Goal: Transaction & Acquisition: Purchase product/service

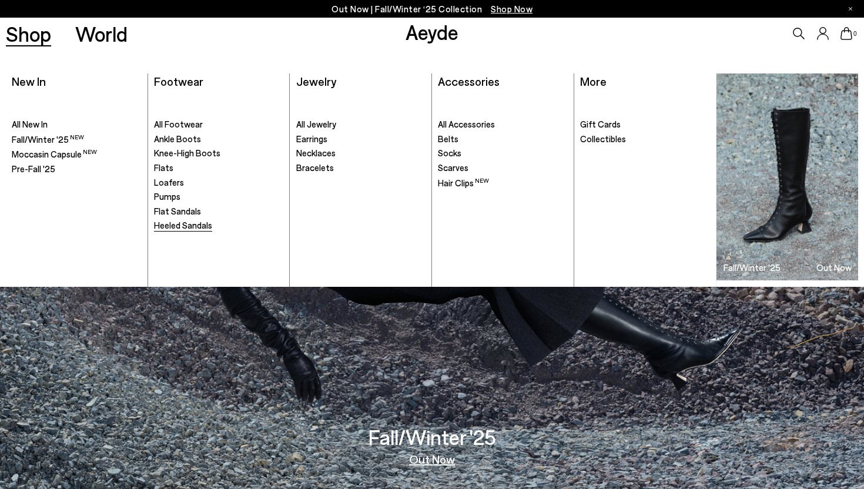
click at [195, 226] on span "Heeled Sandals" at bounding box center [183, 225] width 58 height 11
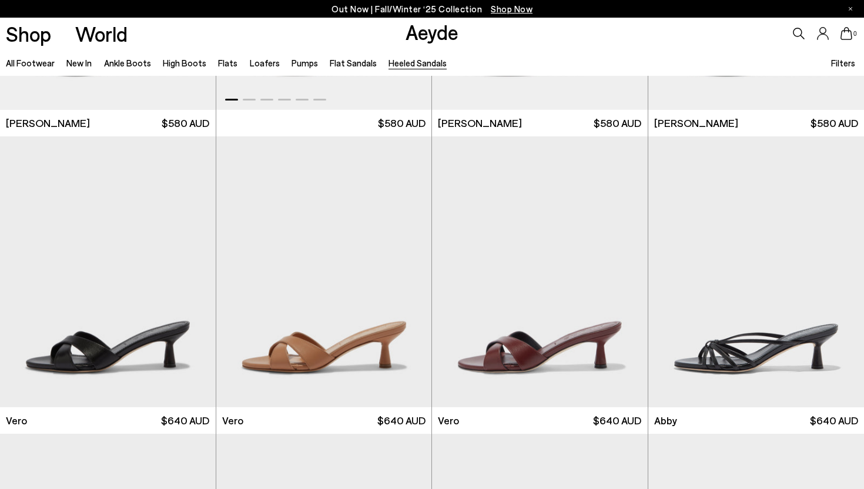
scroll to position [108, 0]
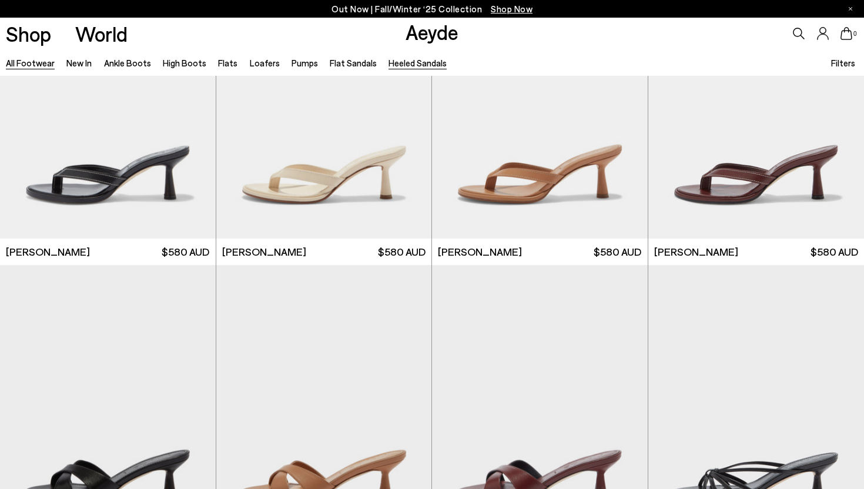
click at [25, 60] on link "All Footwear" at bounding box center [30, 63] width 49 height 11
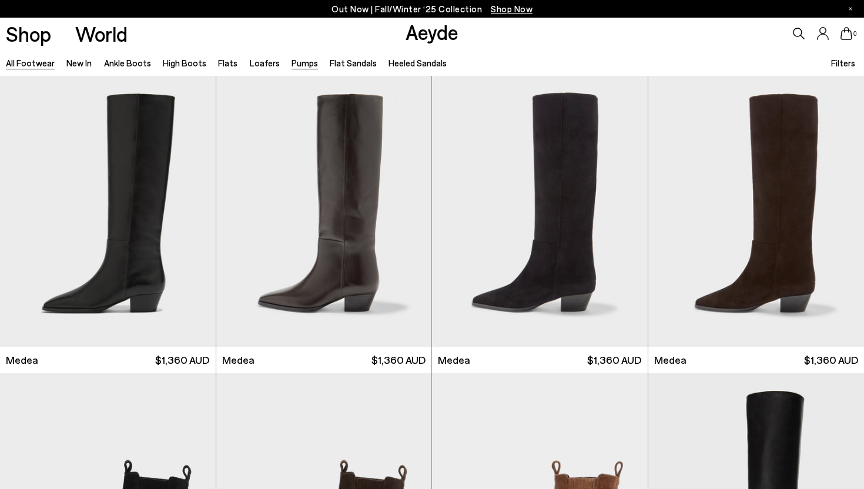
click at [298, 61] on link "Pumps" at bounding box center [305, 63] width 26 height 11
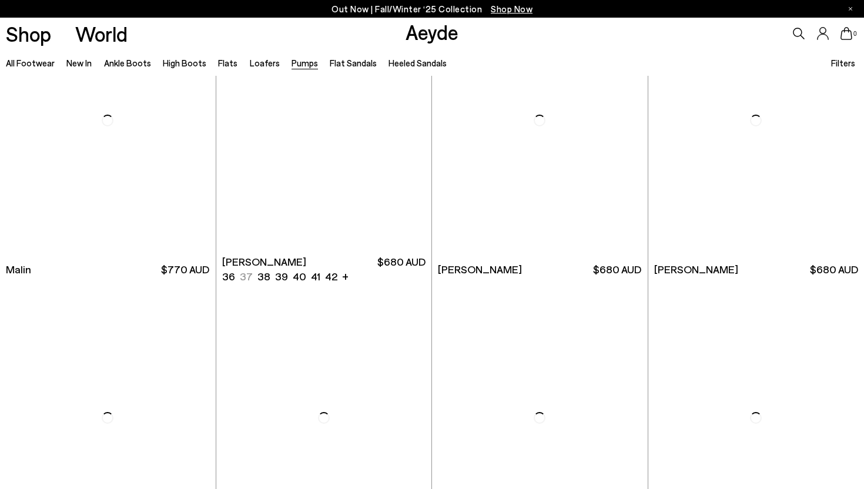
scroll to position [2175, 0]
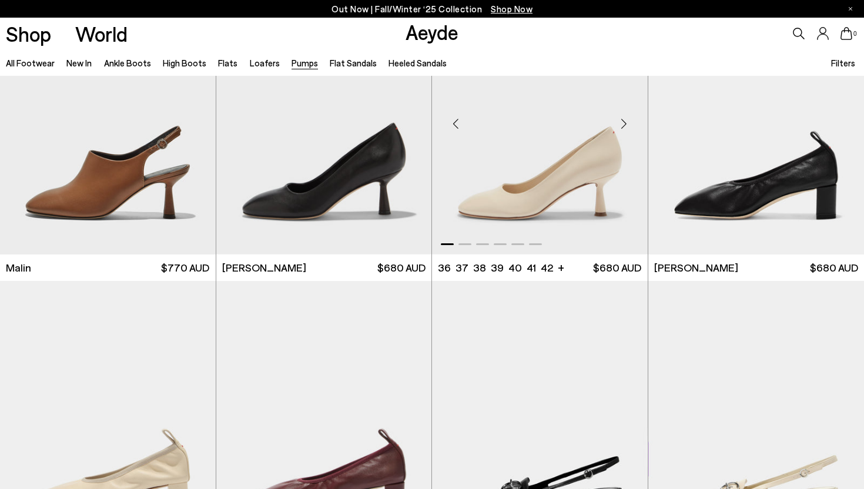
click at [558, 199] on img "1 / 6" at bounding box center [540, 119] width 216 height 271
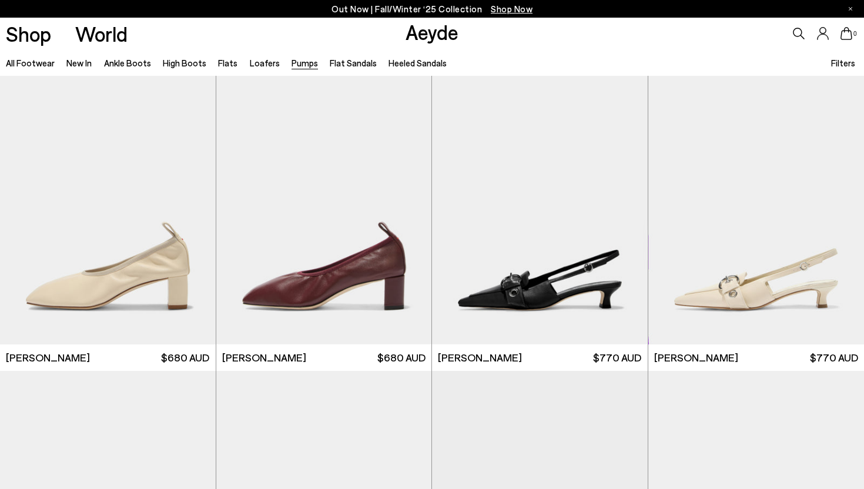
scroll to position [2336, 0]
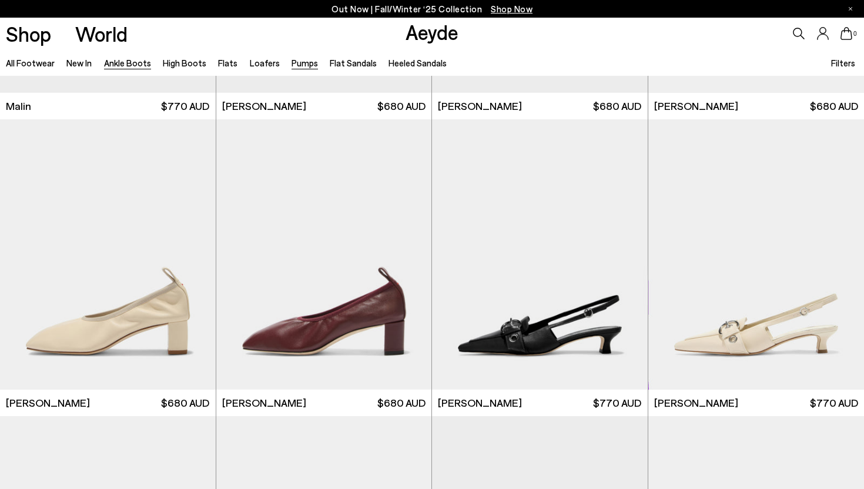
click at [134, 65] on link "Ankle Boots" at bounding box center [127, 63] width 47 height 11
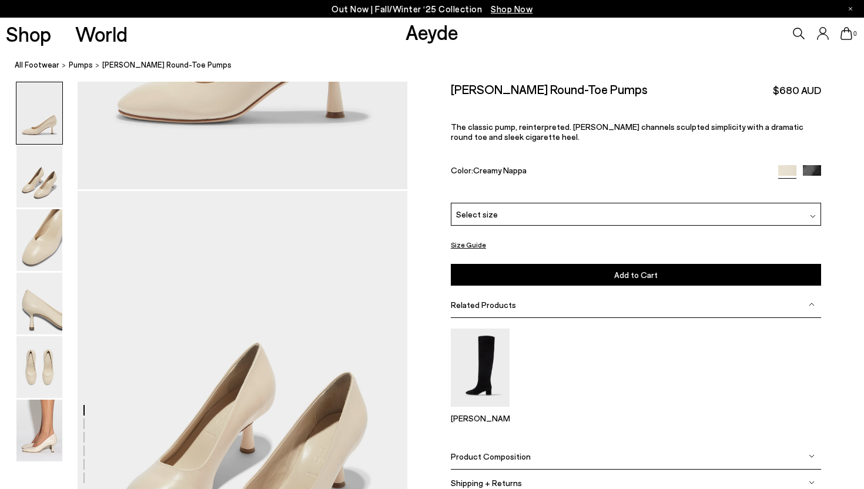
scroll to position [353, 0]
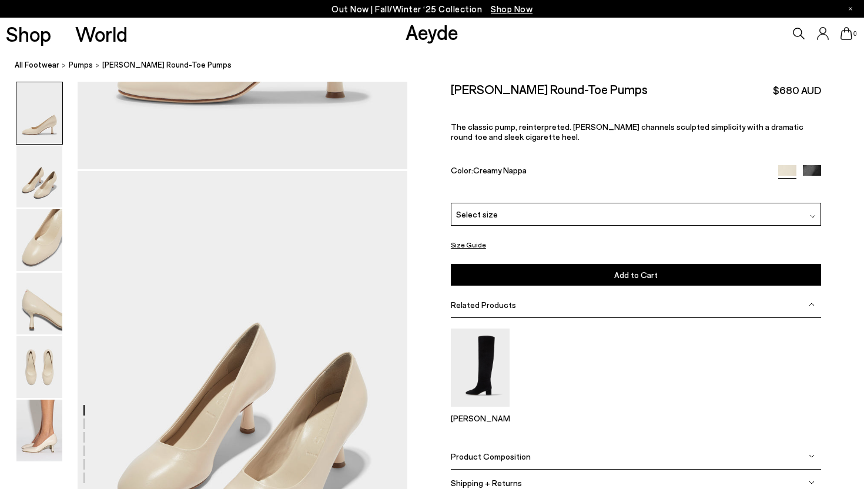
click at [514, 455] on span "Product Composition" at bounding box center [491, 457] width 80 height 10
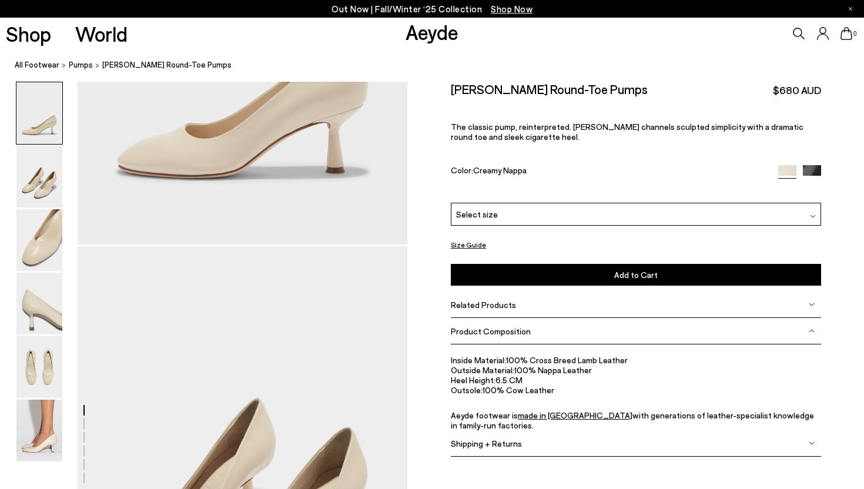
scroll to position [228, 0]
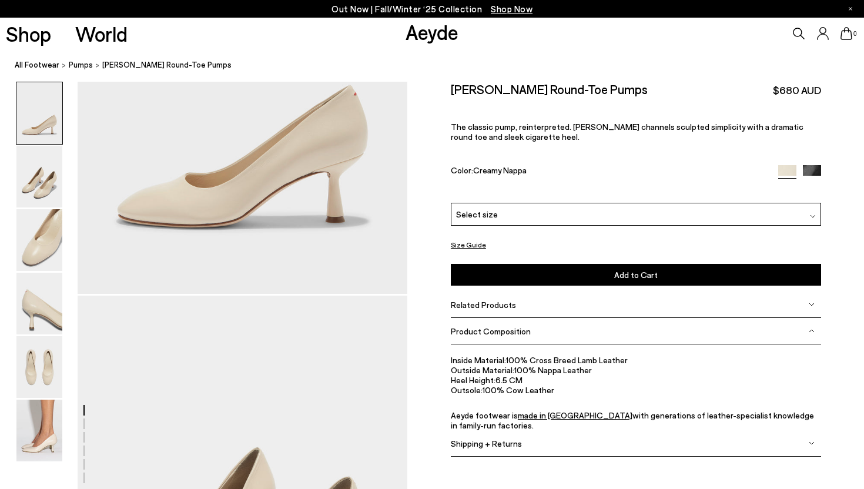
click at [49, 255] on img at bounding box center [39, 240] width 46 height 62
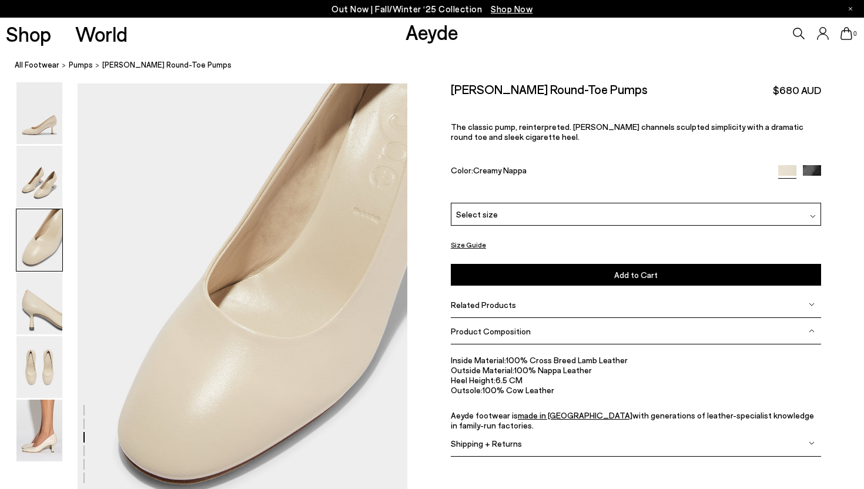
scroll to position [885, 0]
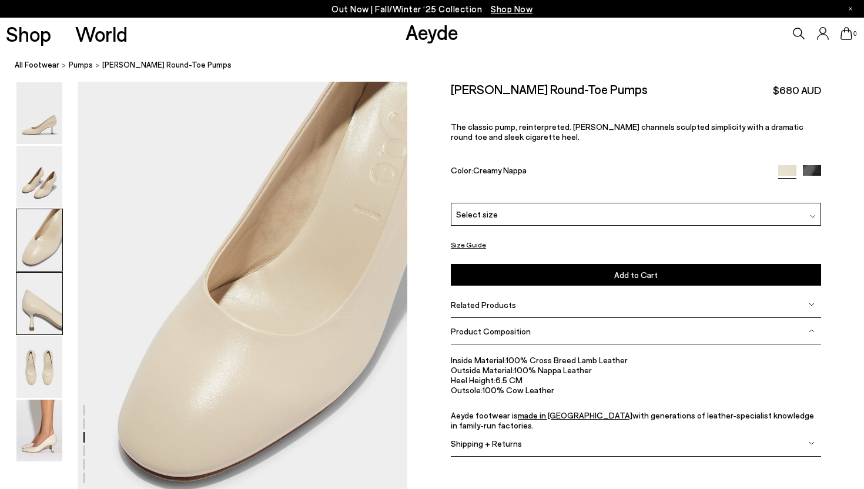
click at [38, 324] on img at bounding box center [39, 304] width 46 height 62
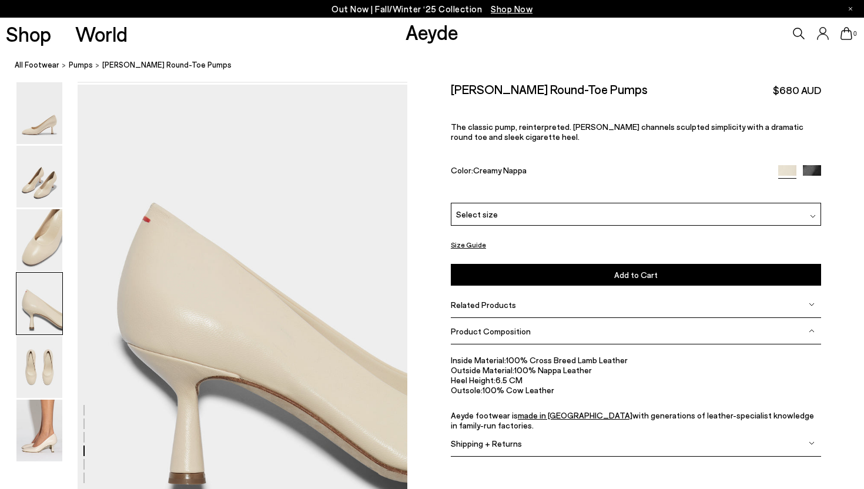
scroll to position [1327, 0]
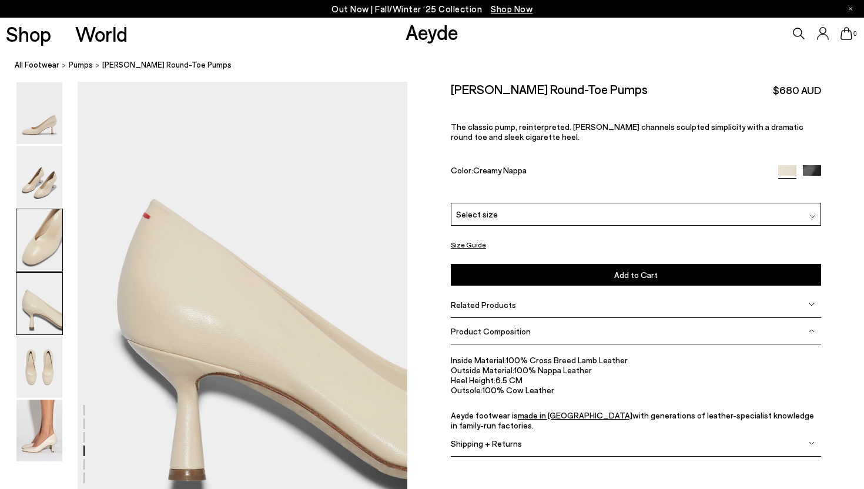
click at [51, 245] on img at bounding box center [39, 240] width 46 height 62
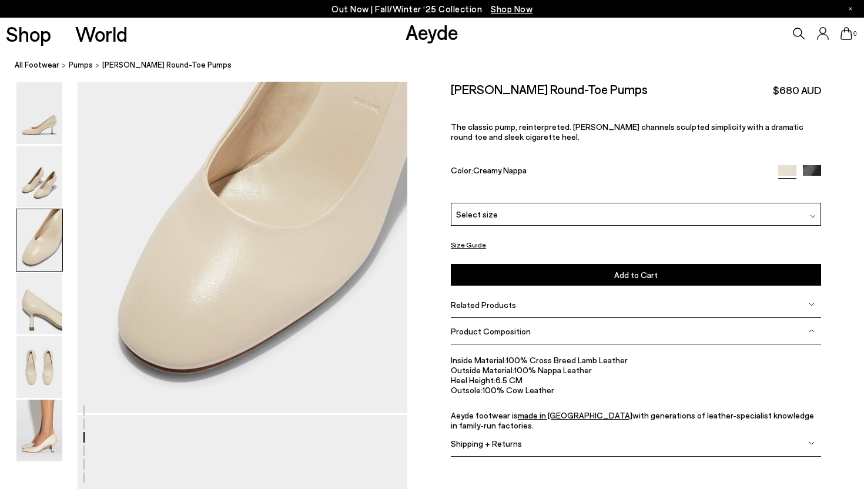
scroll to position [1046, 0]
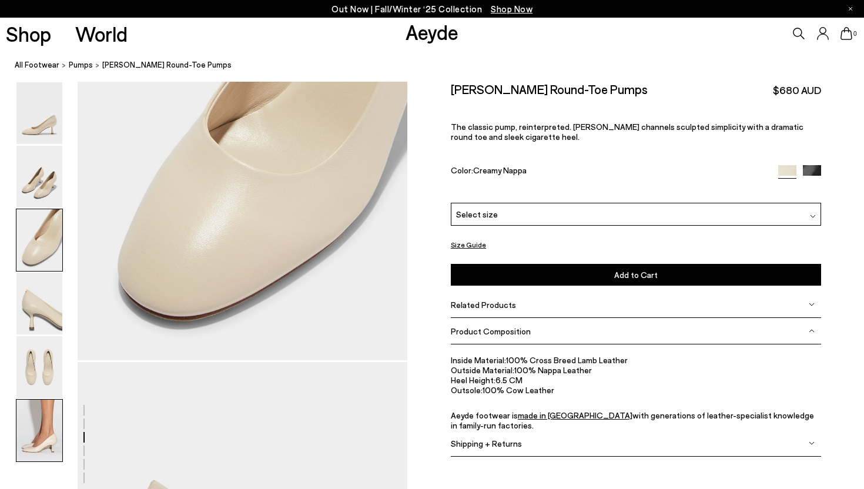
click at [38, 440] on img at bounding box center [39, 431] width 46 height 62
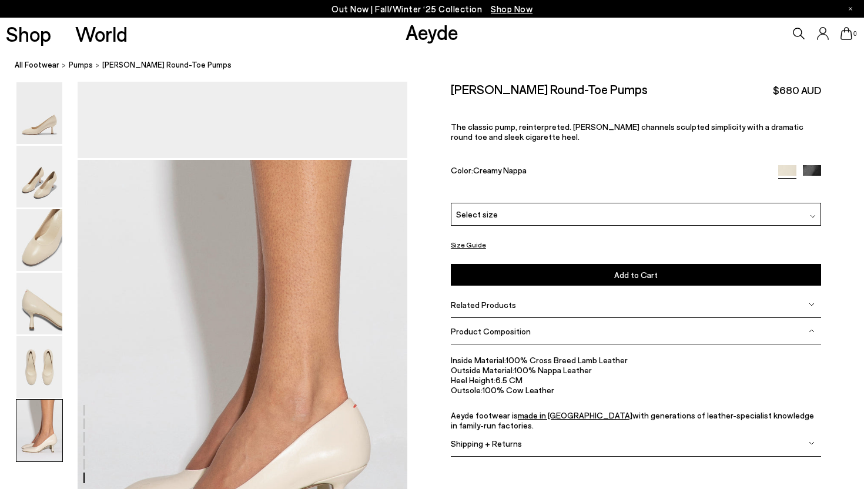
scroll to position [2132, 0]
click at [813, 213] on img at bounding box center [813, 216] width 6 height 6
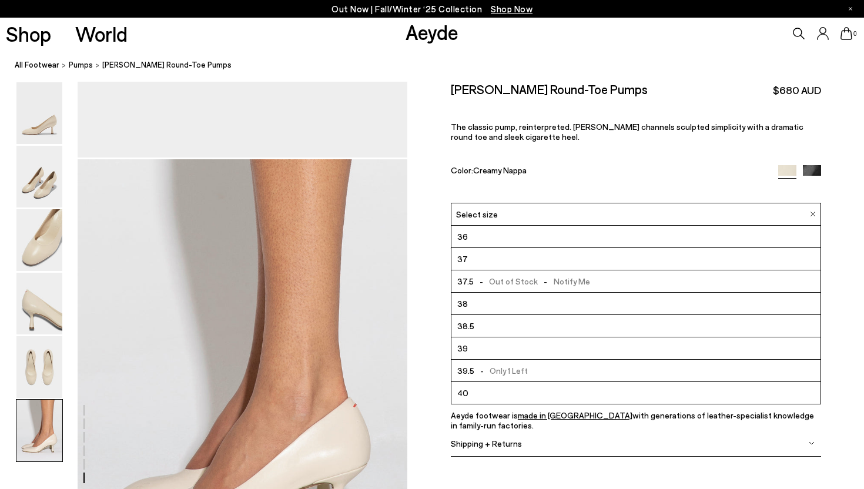
click at [566, 190] on div "Giotta Round-Toe Pumps $680 AUD The classic pump, reinterpreted. Giotta channel…" at bounding box center [636, 142] width 370 height 121
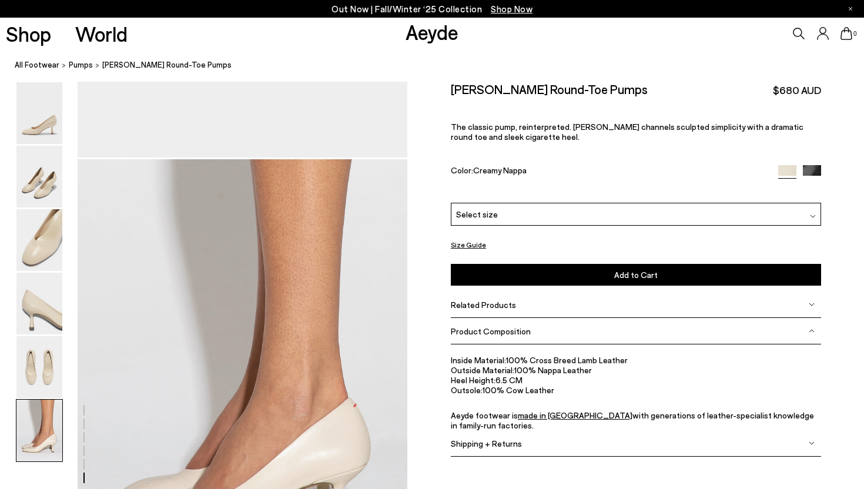
click at [815, 165] on img at bounding box center [812, 174] width 18 height 18
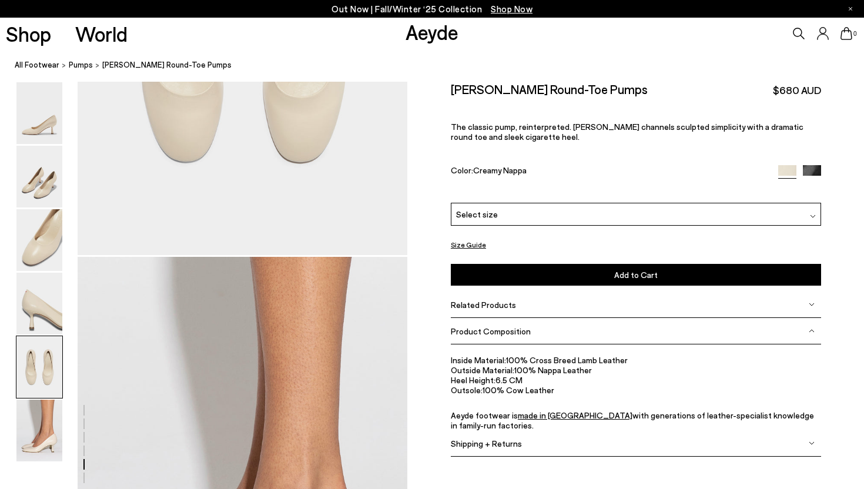
scroll to position [2013, 0]
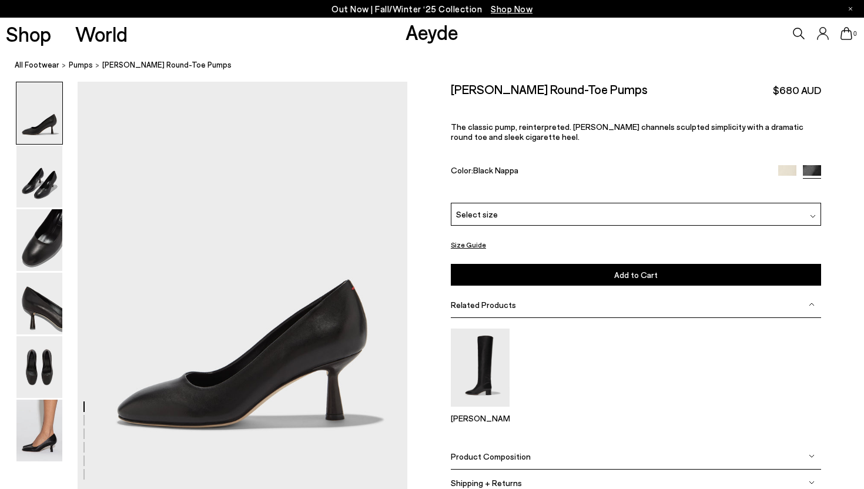
click at [610, 209] on div "Select size" at bounding box center [636, 214] width 370 height 23
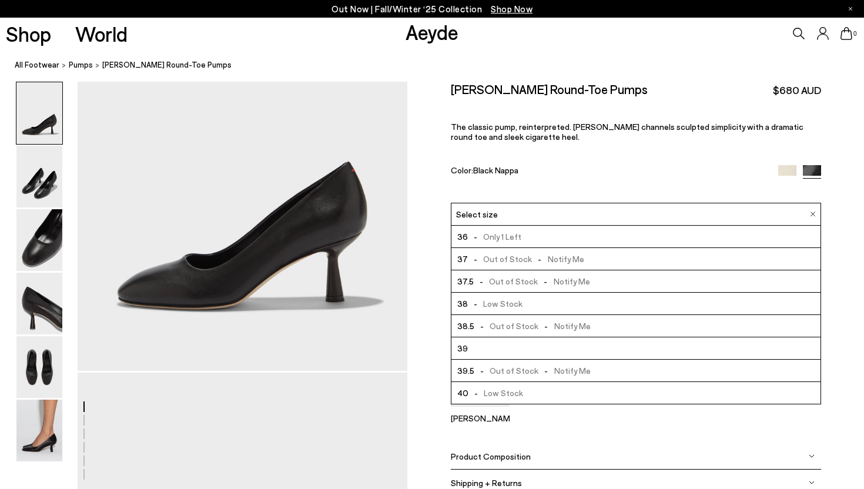
scroll to position [117, 0]
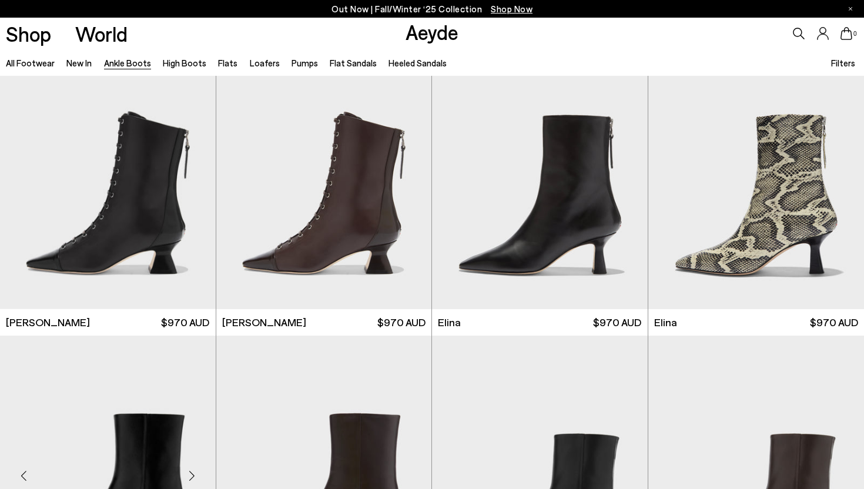
scroll to position [39, 0]
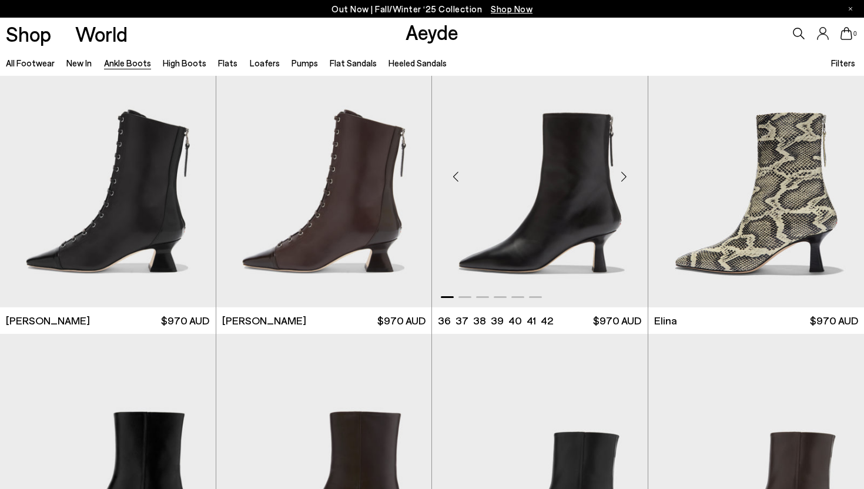
click at [569, 217] on img "1 / 6" at bounding box center [540, 171] width 216 height 271
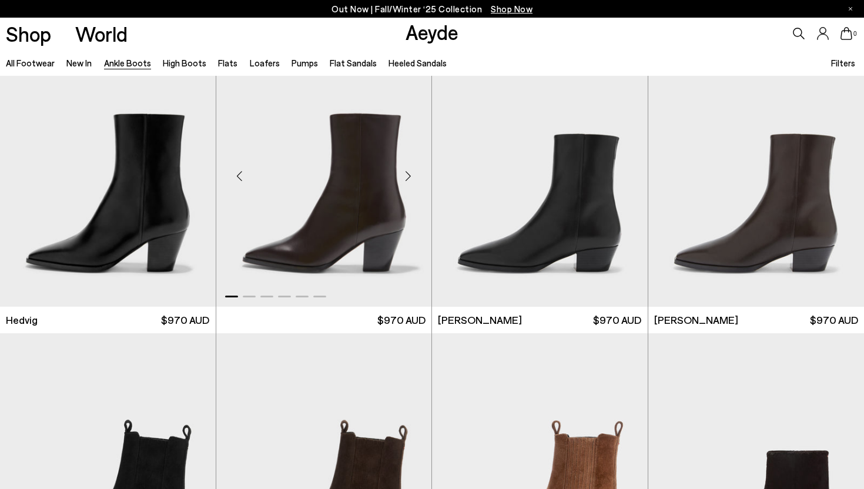
scroll to position [336, 0]
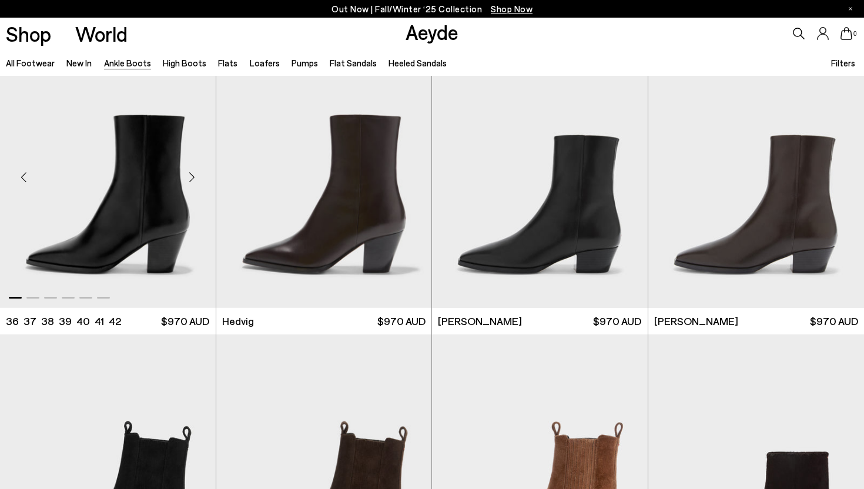
click at [136, 242] on img "1 / 6" at bounding box center [108, 172] width 216 height 271
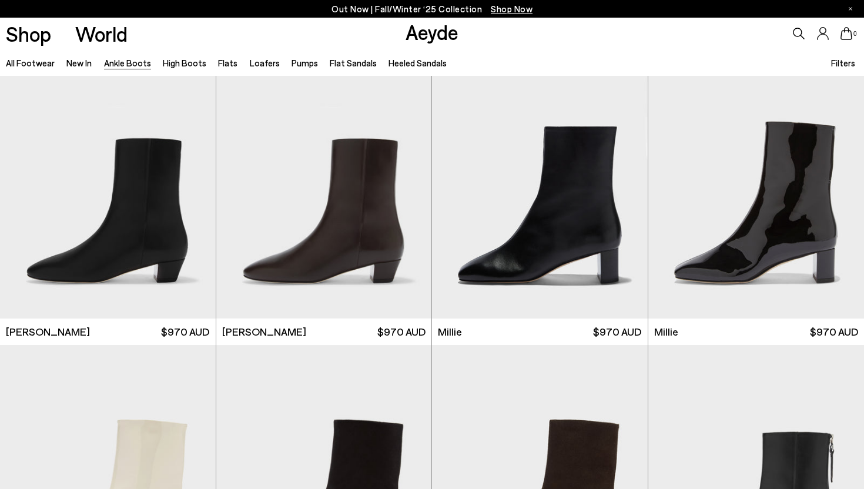
scroll to position [2111, 0]
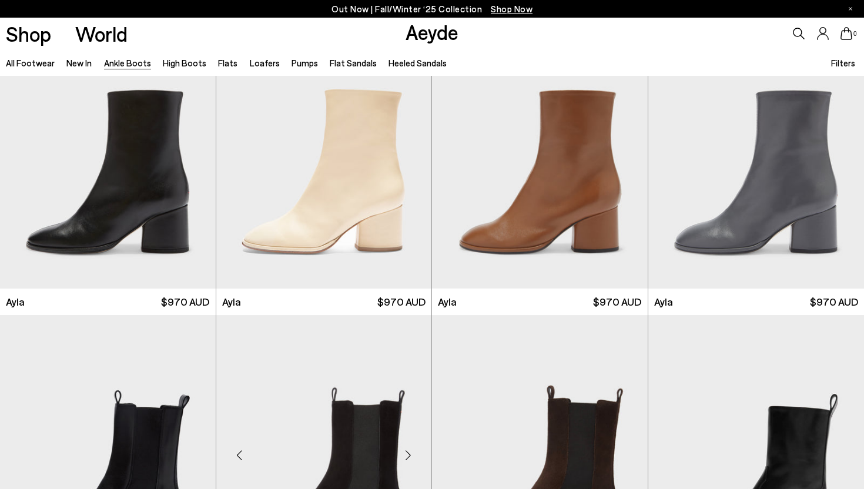
scroll to position [3307, 0]
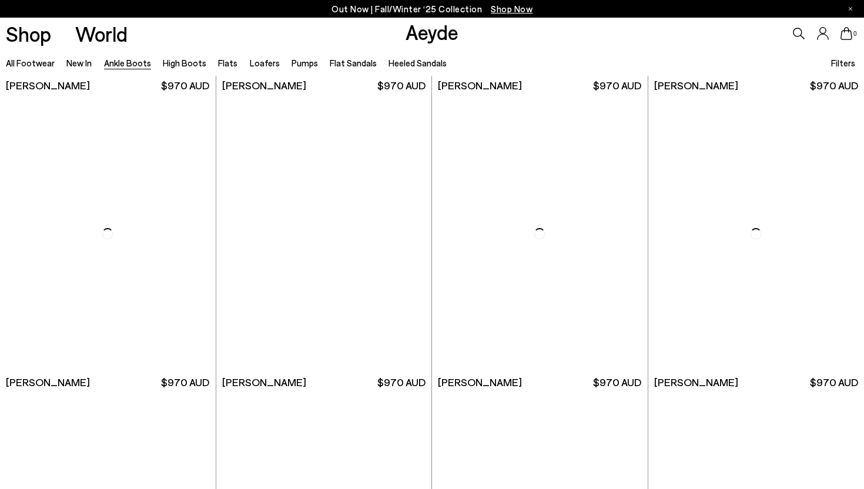
scroll to position [5333, 0]
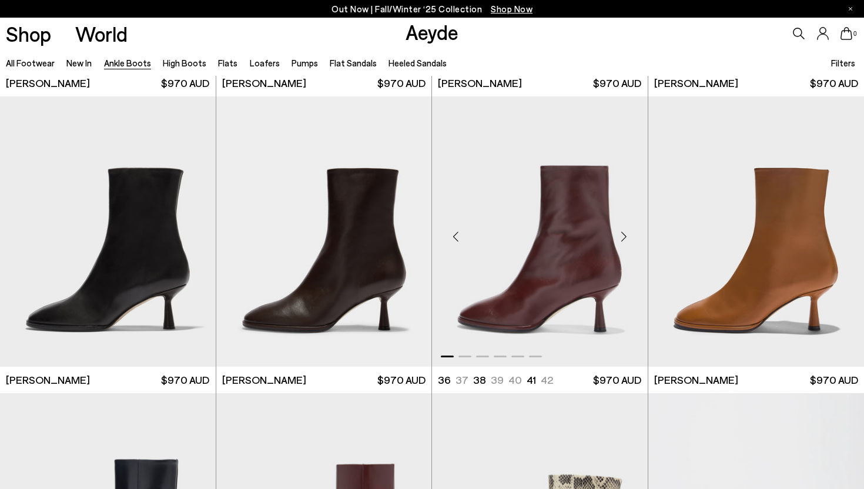
click at [587, 279] on img "1 / 6" at bounding box center [540, 231] width 216 height 271
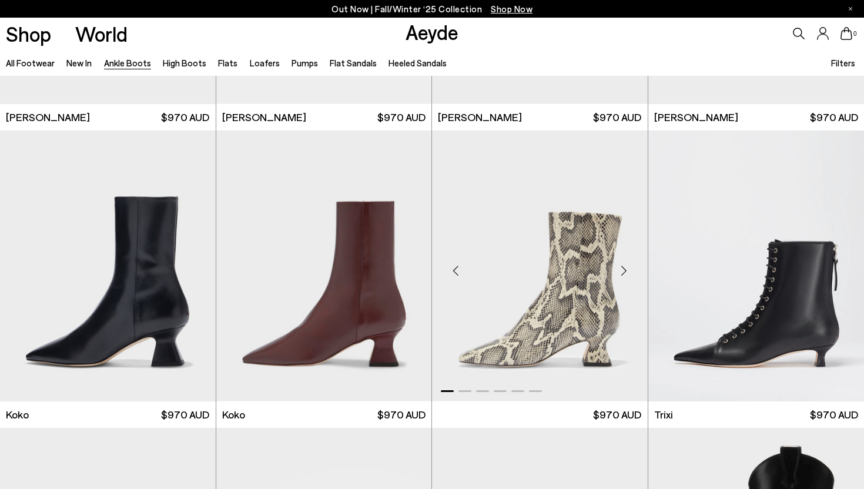
scroll to position [5088, 0]
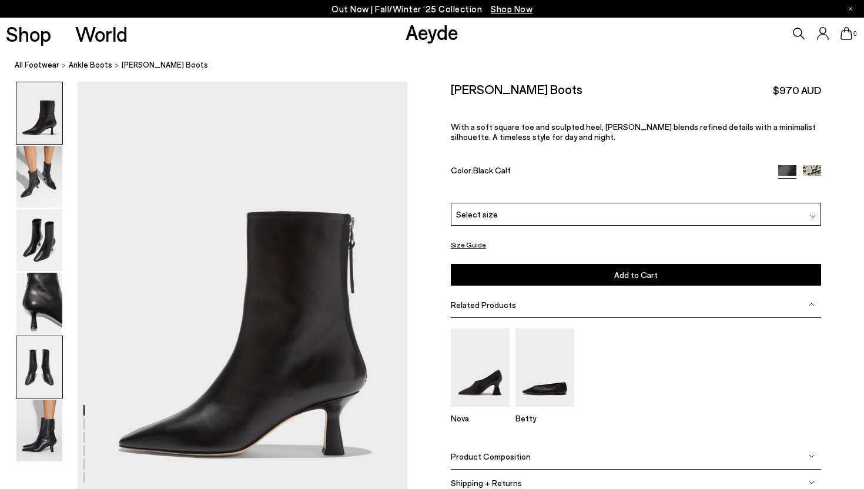
click at [29, 381] on img at bounding box center [39, 367] width 46 height 62
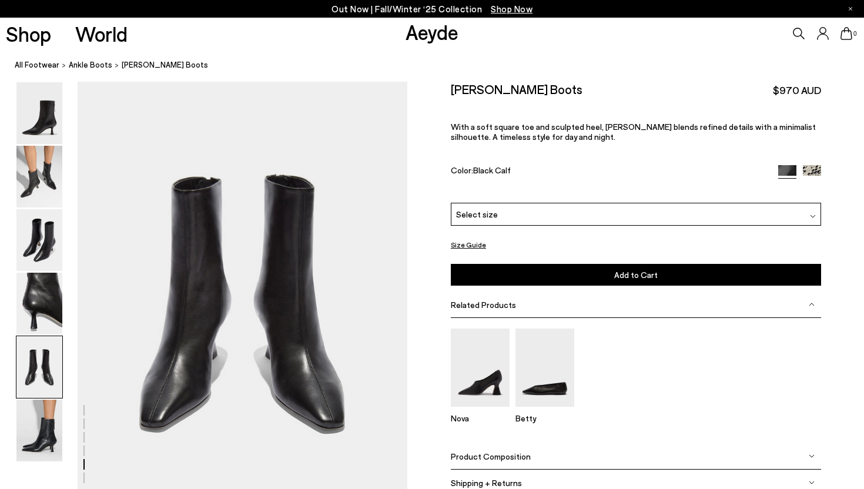
scroll to position [1769, 0]
click at [46, 302] on img at bounding box center [39, 304] width 46 height 62
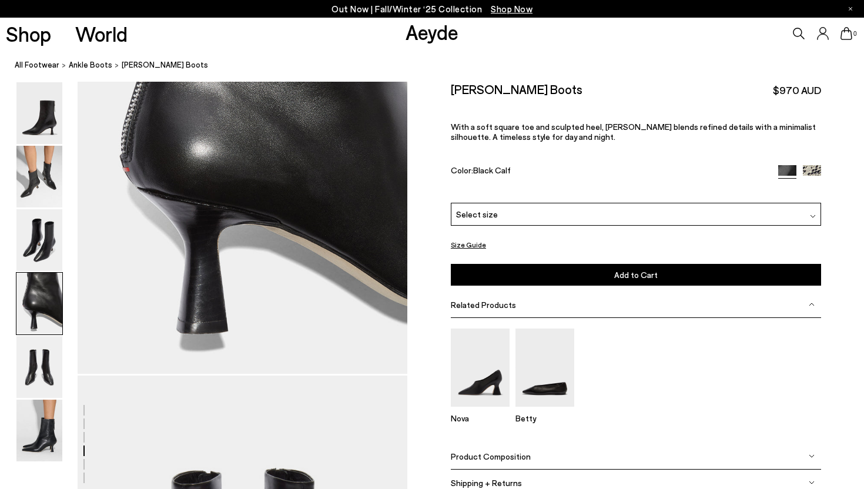
scroll to position [1484, 0]
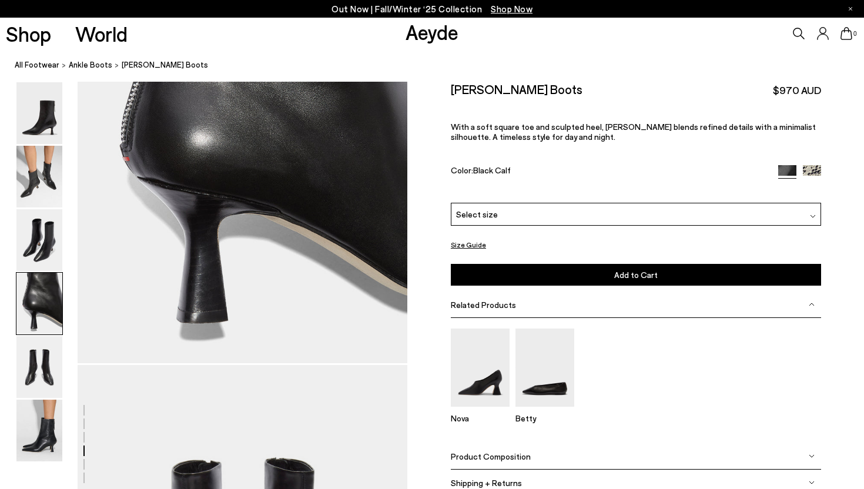
click at [507, 457] on span "Product Composition" at bounding box center [491, 457] width 80 height 10
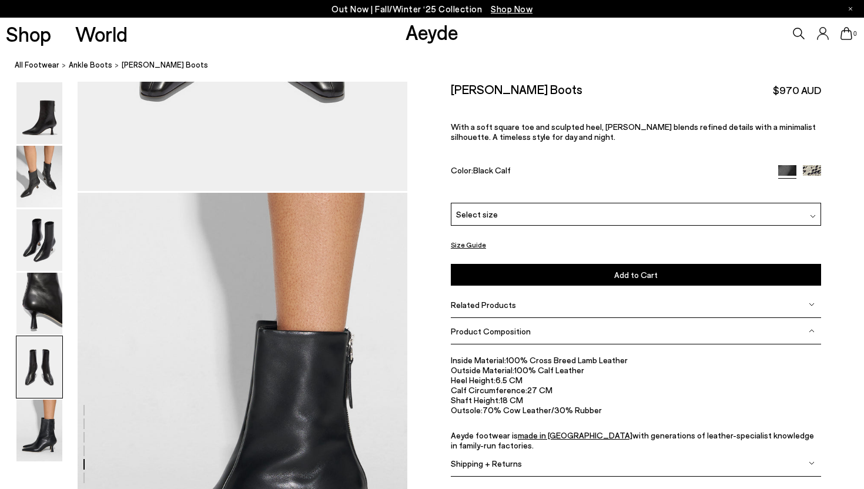
scroll to position [1985, 0]
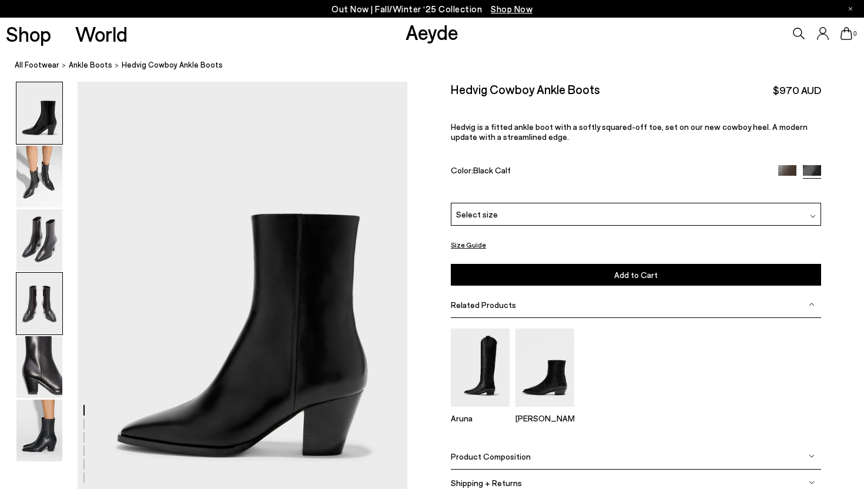
click at [35, 312] on img at bounding box center [39, 304] width 46 height 62
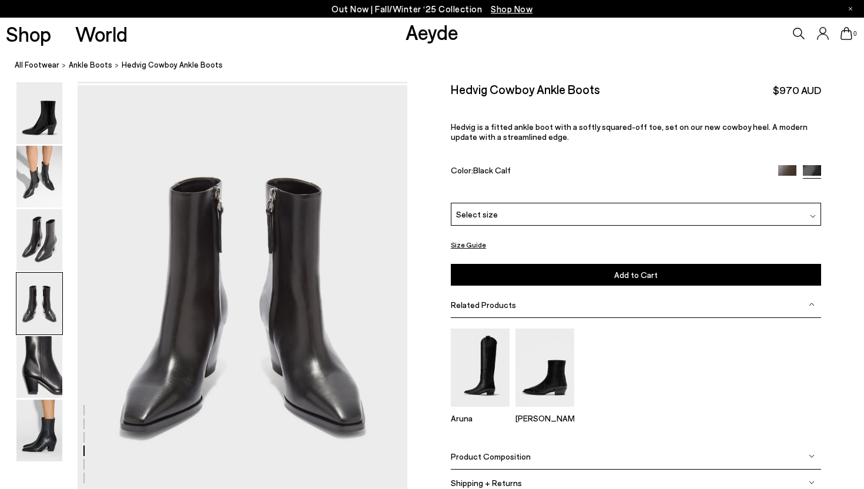
scroll to position [1327, 0]
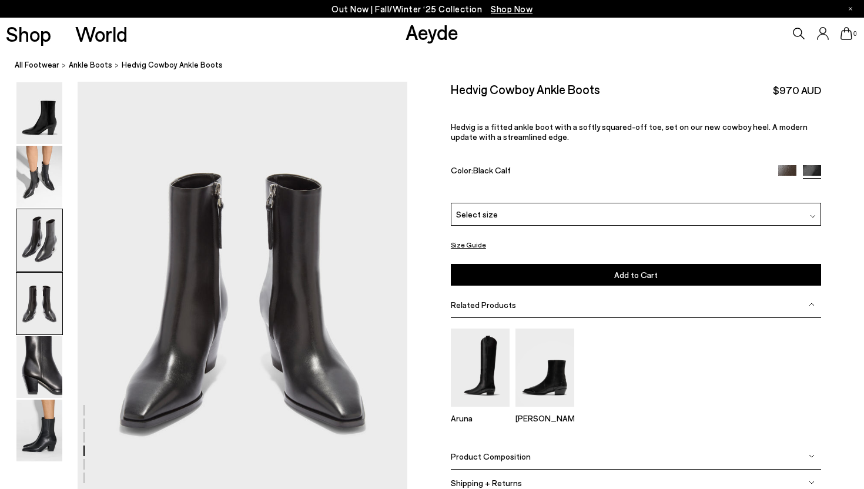
click at [39, 233] on img at bounding box center [39, 240] width 46 height 62
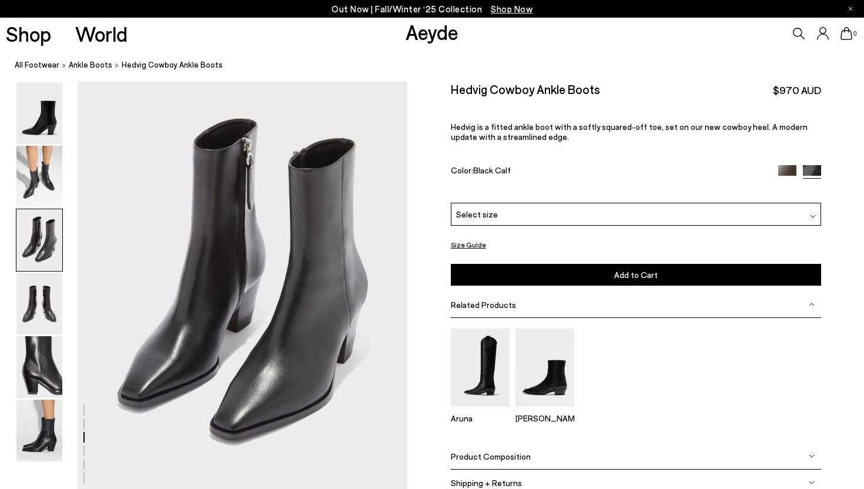
scroll to position [885, 0]
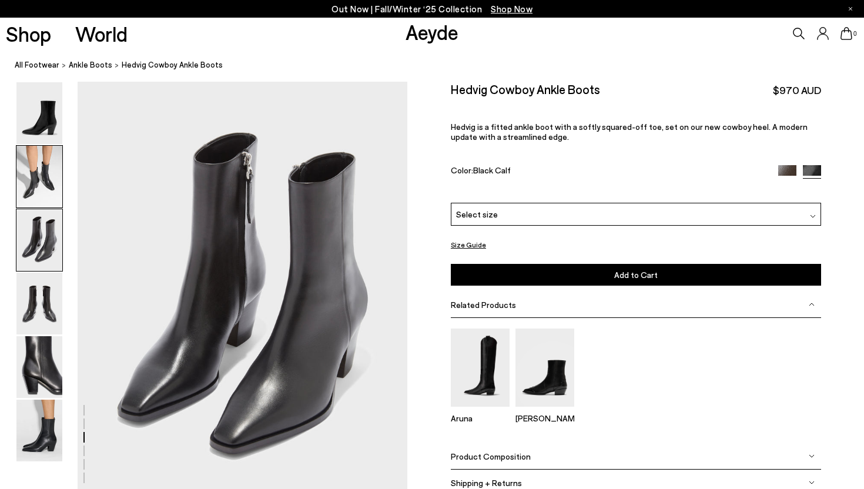
click at [52, 183] on img at bounding box center [39, 177] width 46 height 62
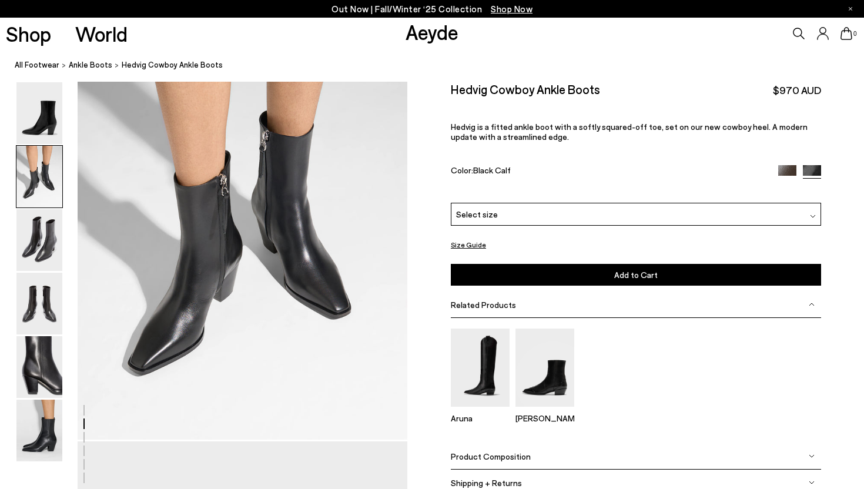
scroll to position [590, 0]
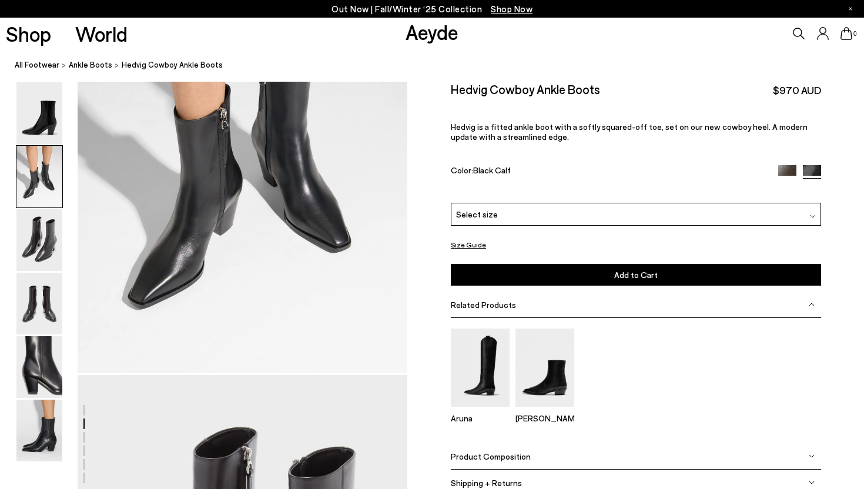
click at [514, 453] on span "Product Composition" at bounding box center [491, 457] width 80 height 10
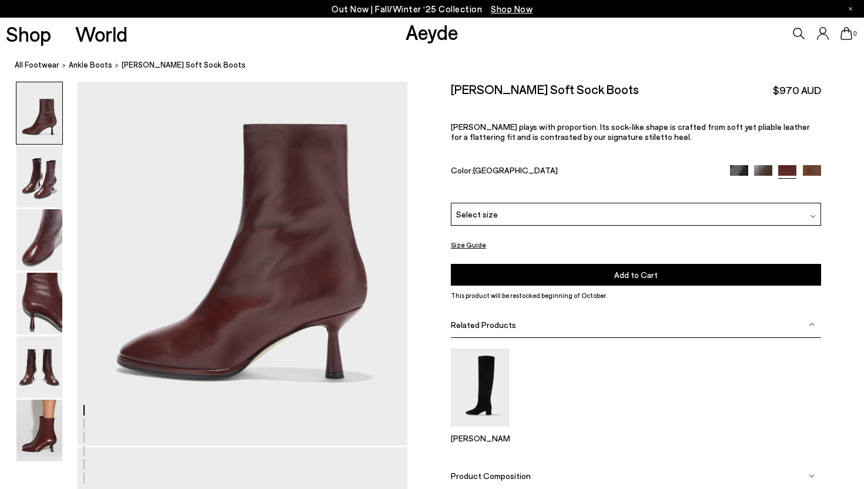
scroll to position [134, 0]
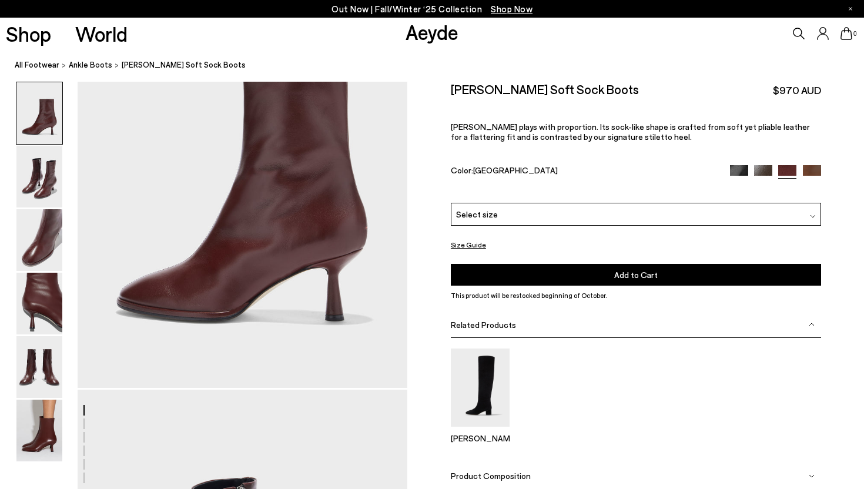
click at [513, 475] on span "Product Composition" at bounding box center [491, 476] width 80 height 10
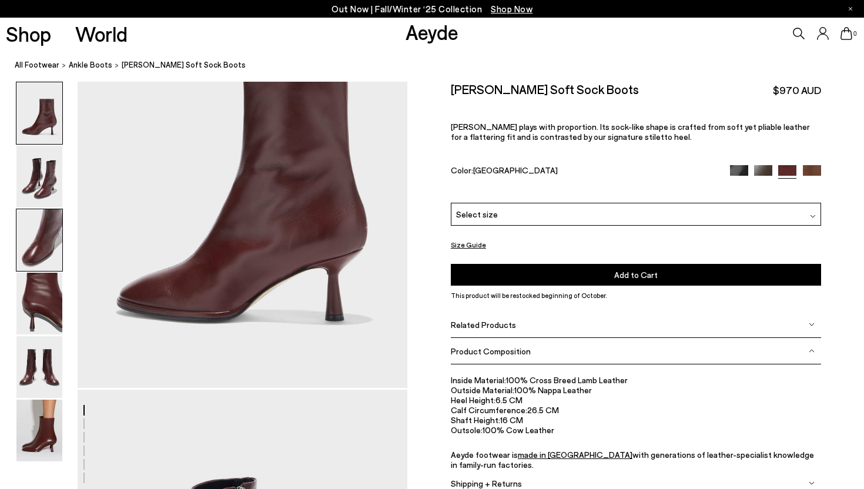
click at [45, 248] on img at bounding box center [39, 240] width 46 height 62
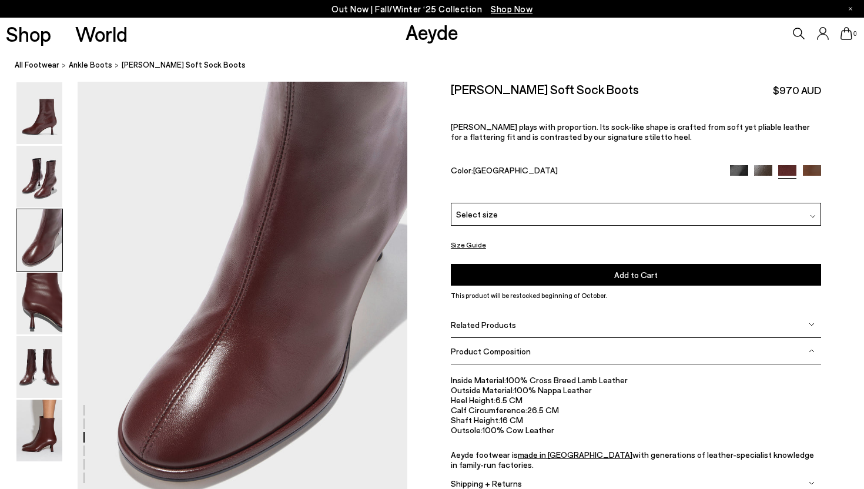
scroll to position [885, 0]
click at [41, 381] on img at bounding box center [39, 367] width 46 height 62
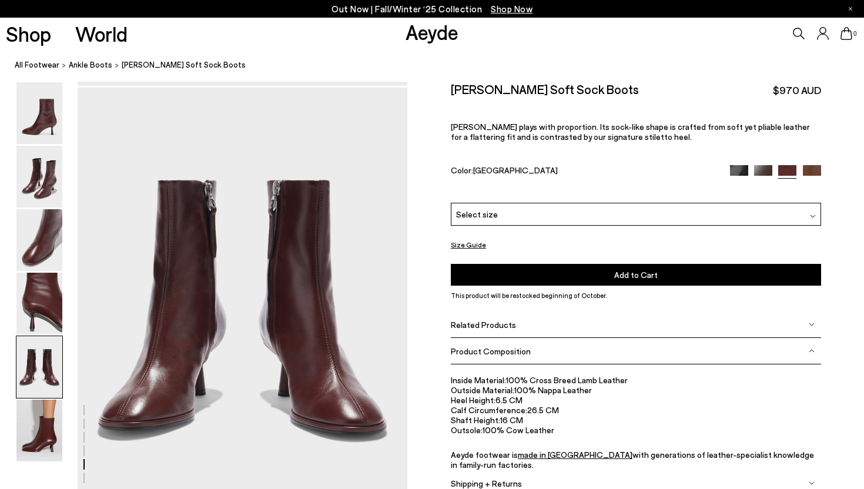
scroll to position [1769, 0]
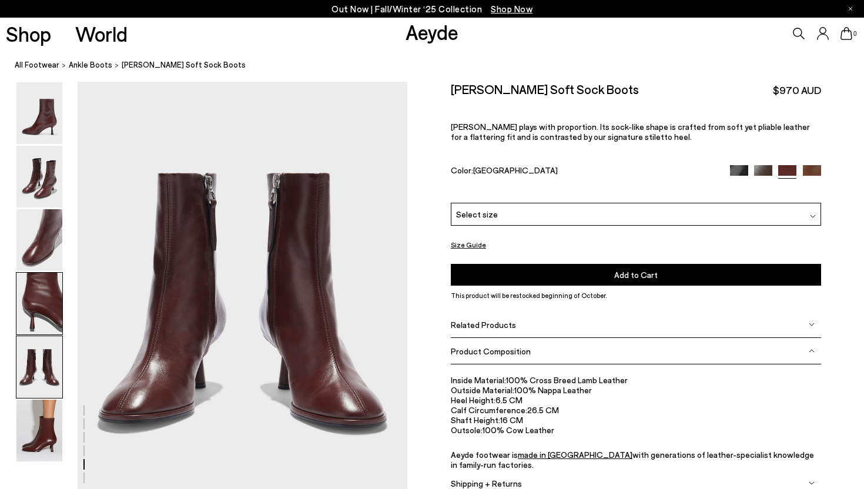
click at [46, 298] on img at bounding box center [39, 304] width 46 height 62
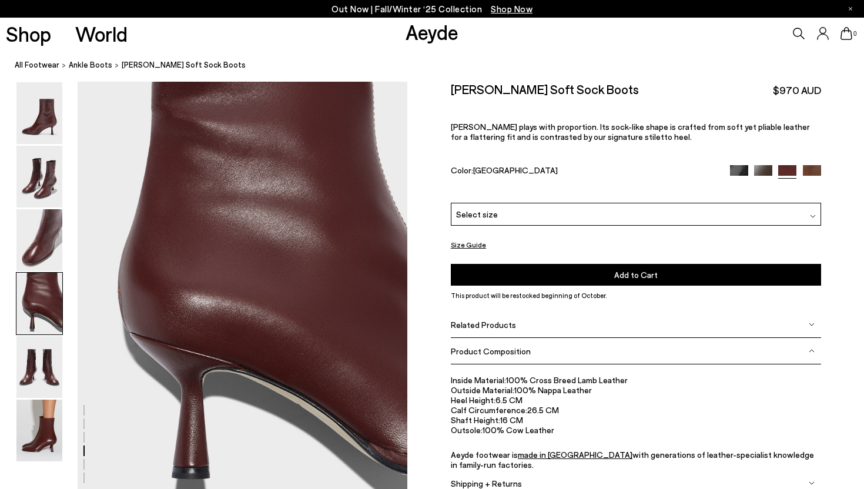
scroll to position [1327, 0]
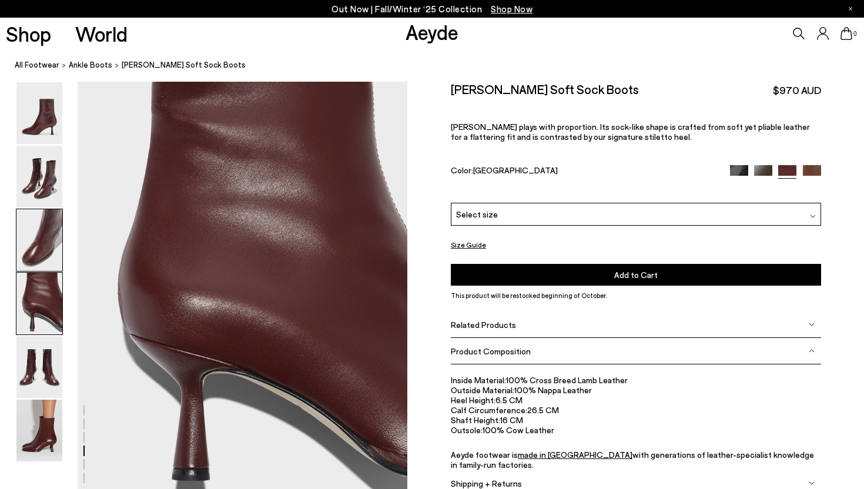
click at [45, 248] on img at bounding box center [39, 240] width 46 height 62
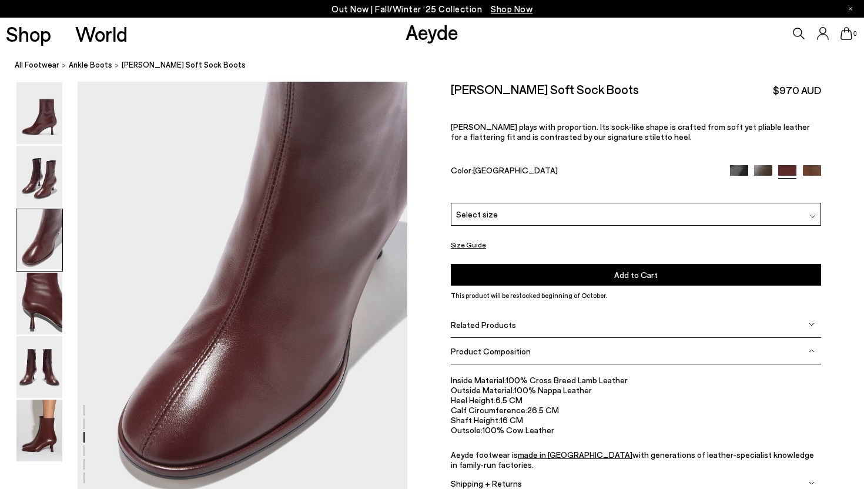
scroll to position [885, 0]
click at [39, 191] on img at bounding box center [39, 177] width 46 height 62
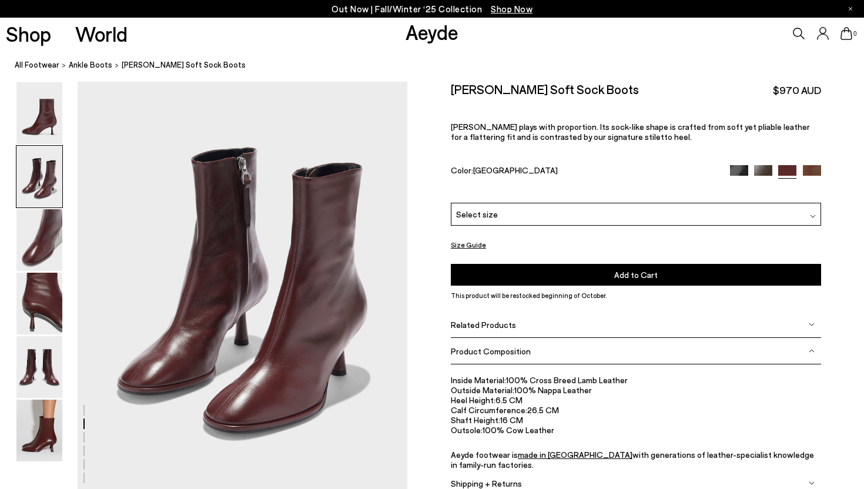
scroll to position [443, 0]
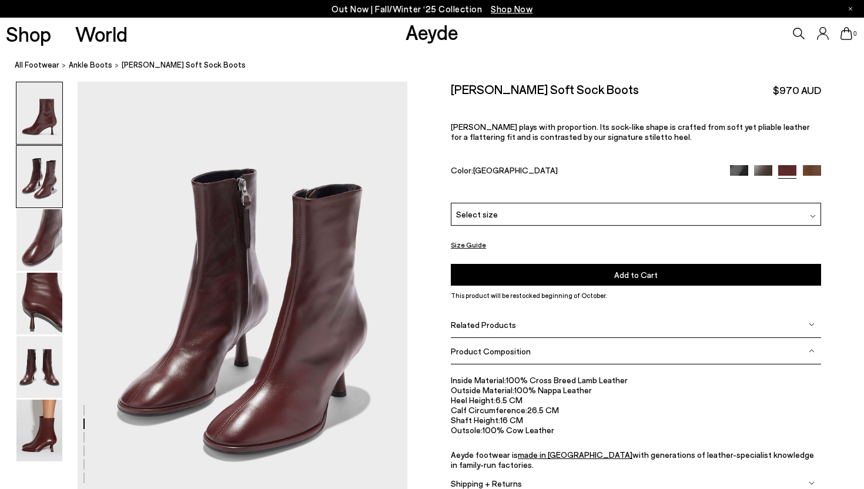
click at [53, 116] on img at bounding box center [39, 113] width 46 height 62
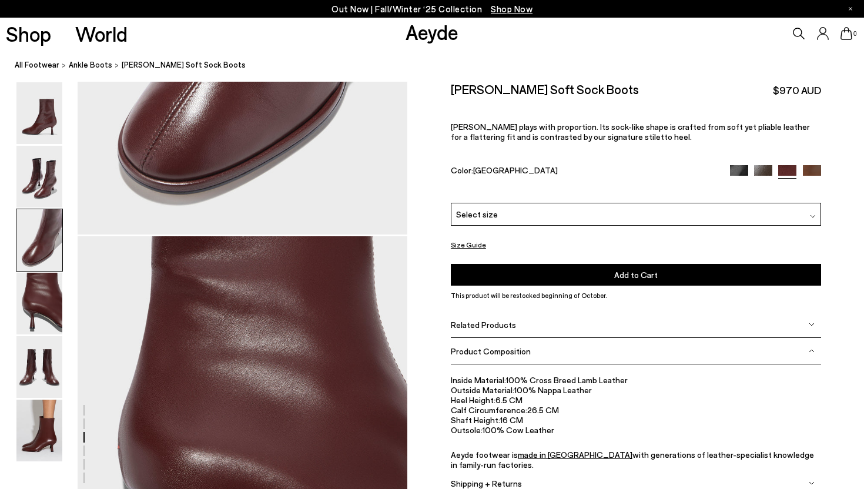
scroll to position [1037, 0]
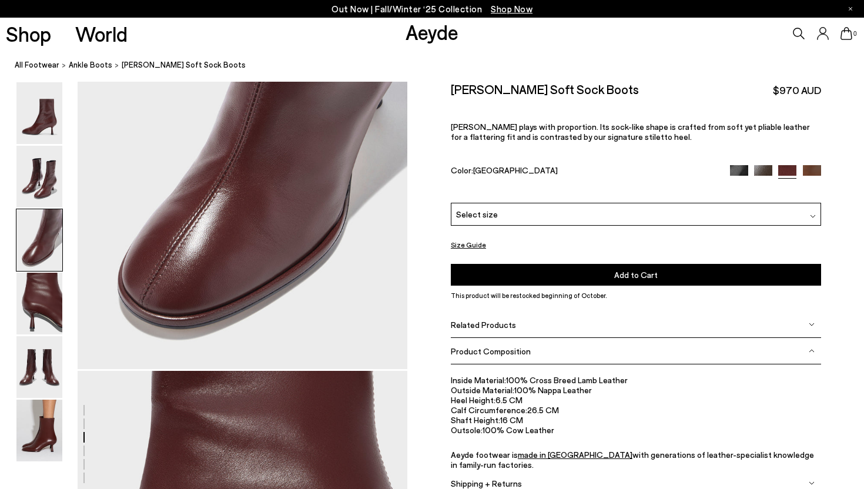
click at [814, 209] on div at bounding box center [813, 214] width 6 height 12
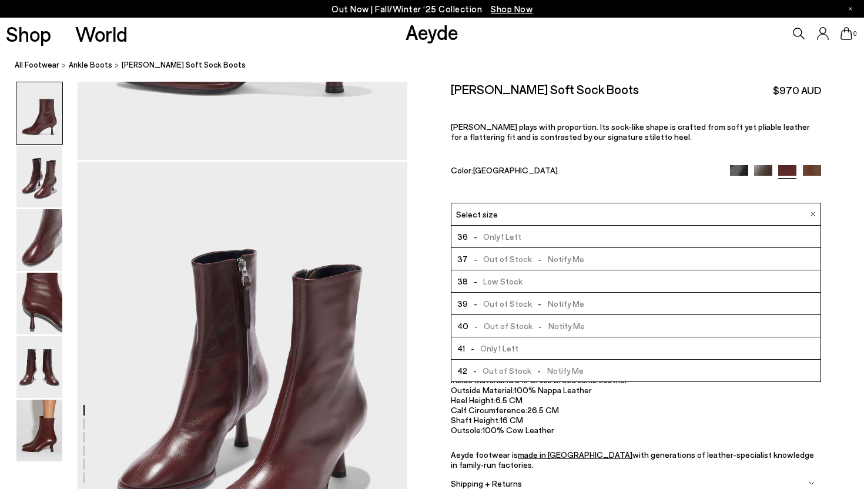
scroll to position [308, 0]
